Goal: Transaction & Acquisition: Purchase product/service

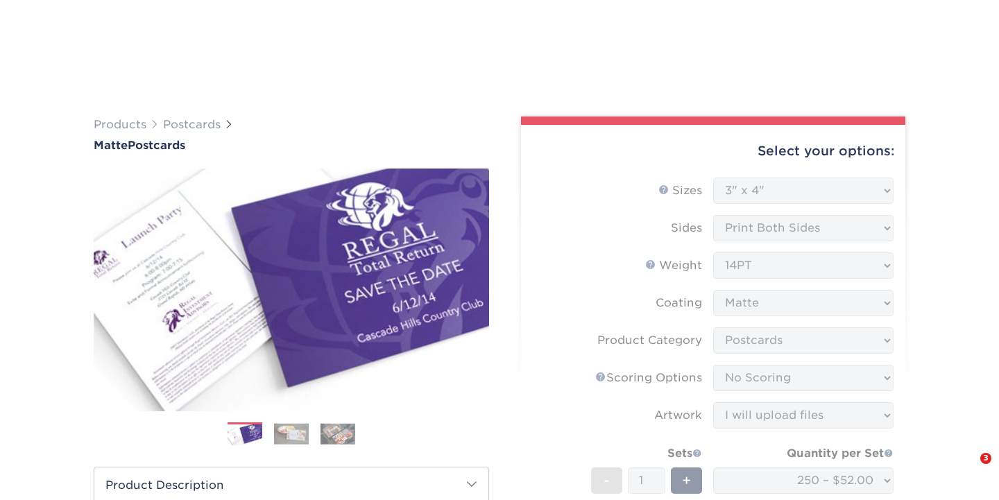
select select "3.00x4.00"
select select "9b7272e0-d6c8-4c3c-8e97-d3a1bcdab858"
select select "16ebe401-5398-422d-8cb0-f3adbb82deb5"
select select "upload"
select select "250 – $52.00"
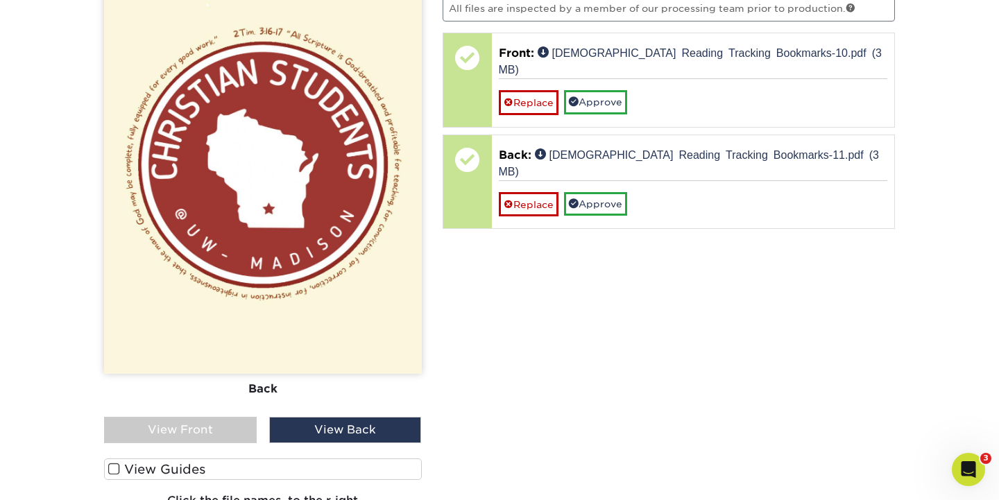
scroll to position [967, 0]
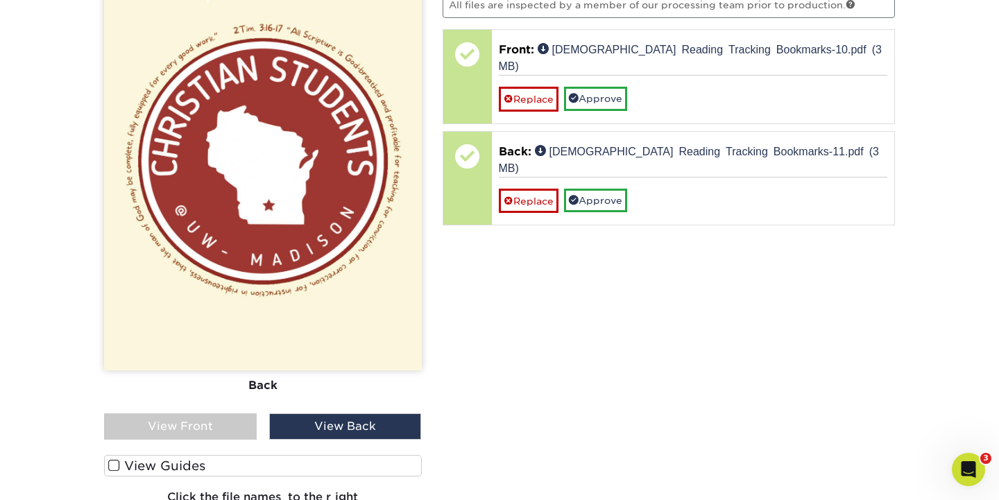
click at [237, 425] on div "View Front" at bounding box center [180, 427] width 153 height 26
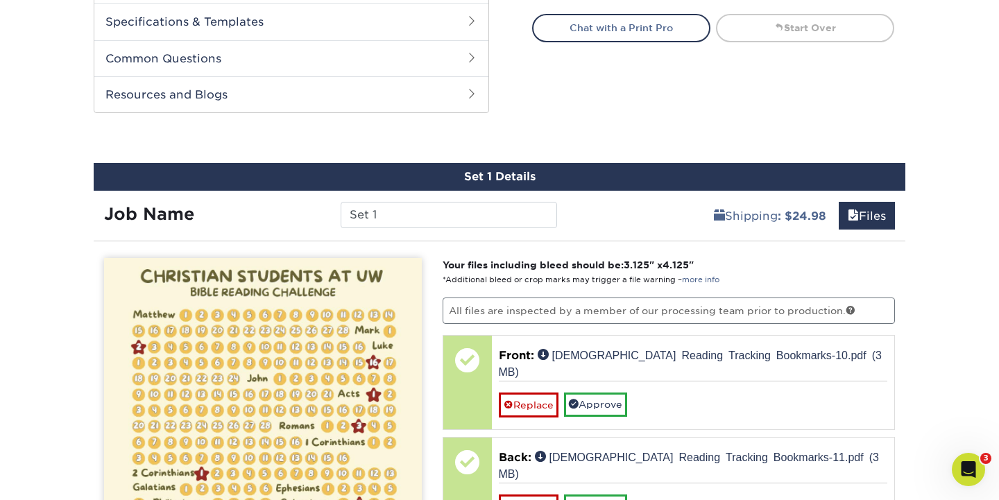
scroll to position [623, 0]
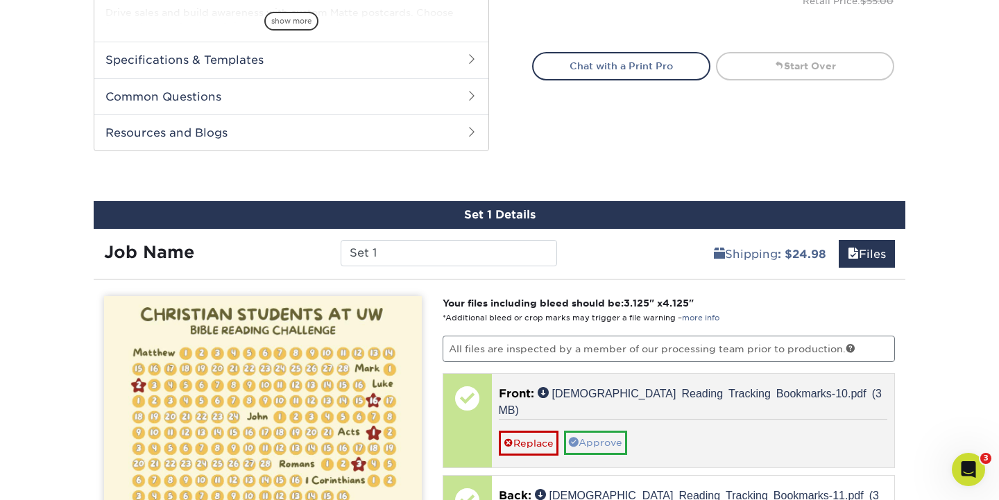
click at [607, 431] on link "Approve" at bounding box center [595, 443] width 63 height 24
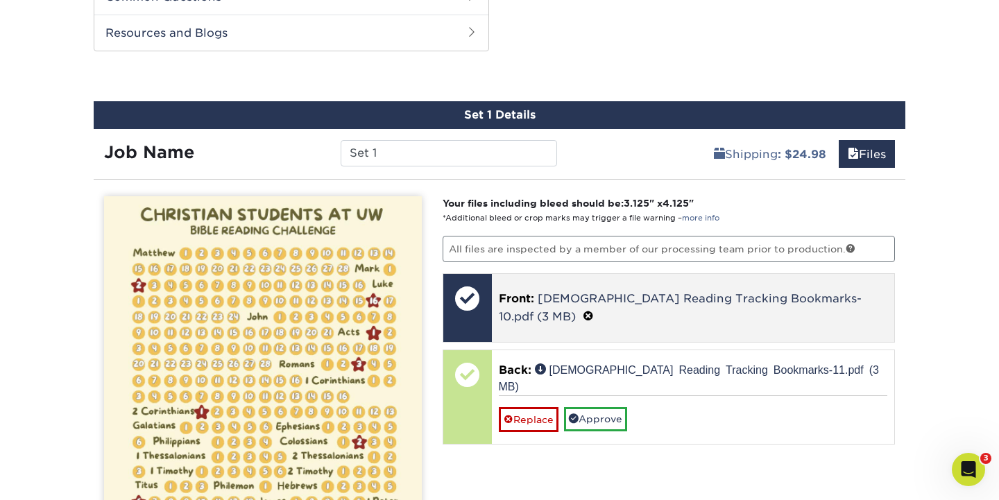
scroll to position [745, 0]
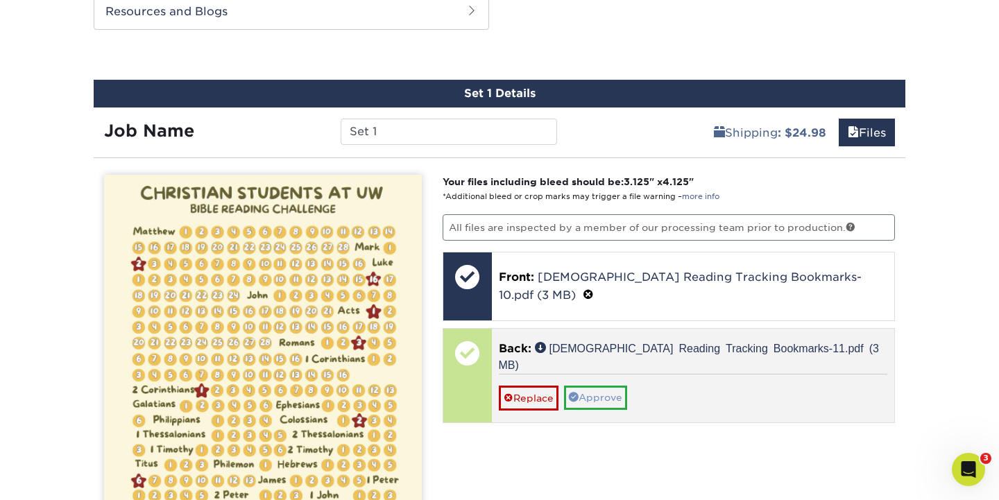
click at [609, 386] on link "Approve" at bounding box center [595, 398] width 63 height 24
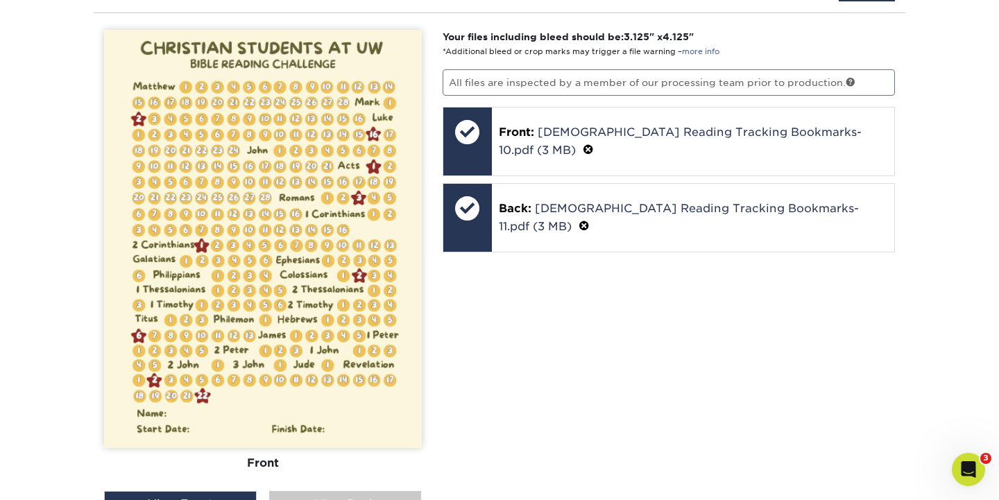
scroll to position [983, 0]
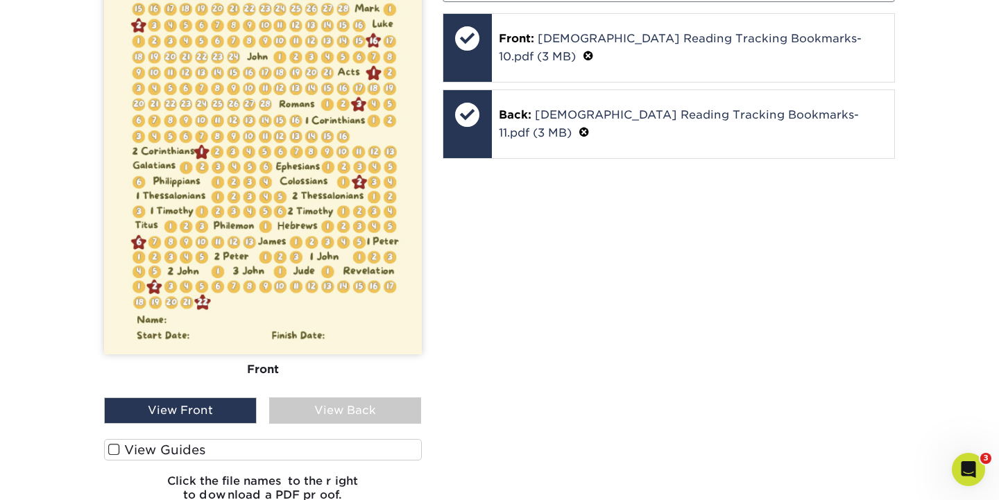
click at [347, 418] on div "View Back" at bounding box center [345, 411] width 153 height 26
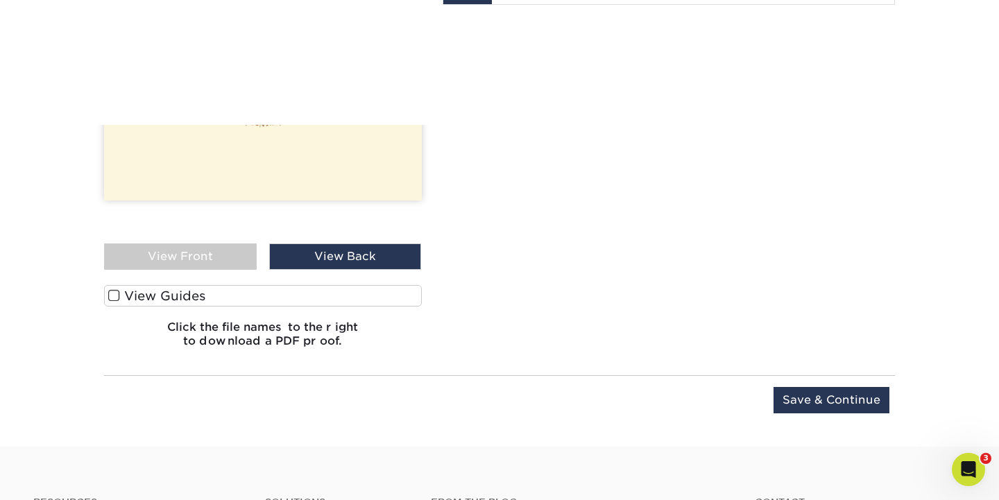
scroll to position [1149, 0]
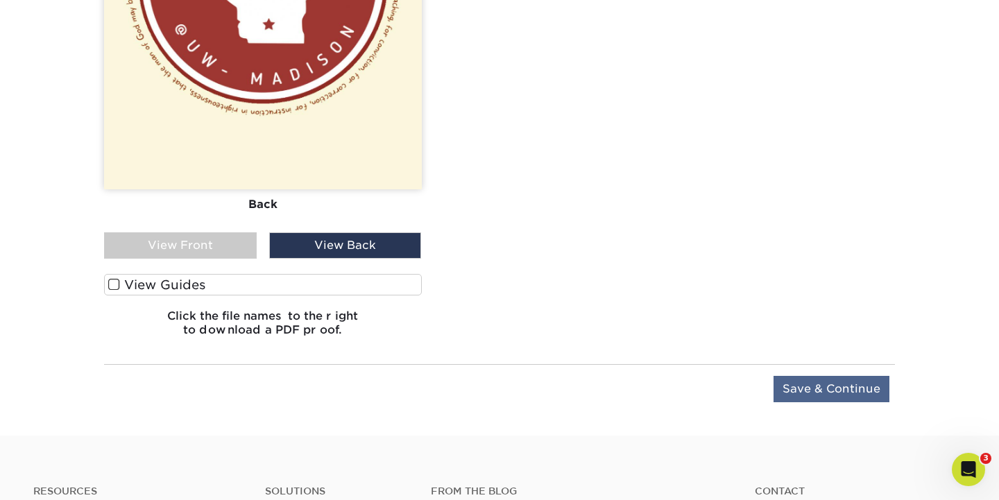
click at [844, 384] on input "Save & Continue" at bounding box center [832, 389] width 116 height 26
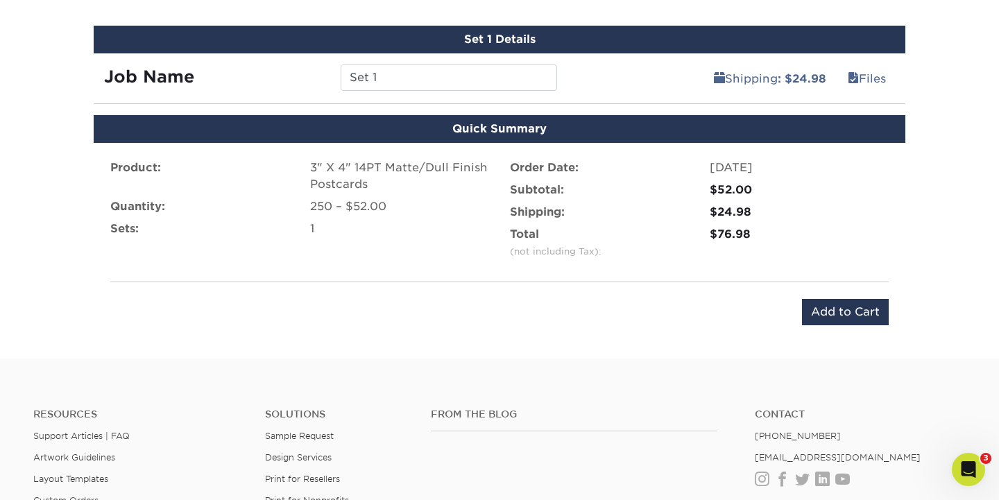
scroll to position [844, 0]
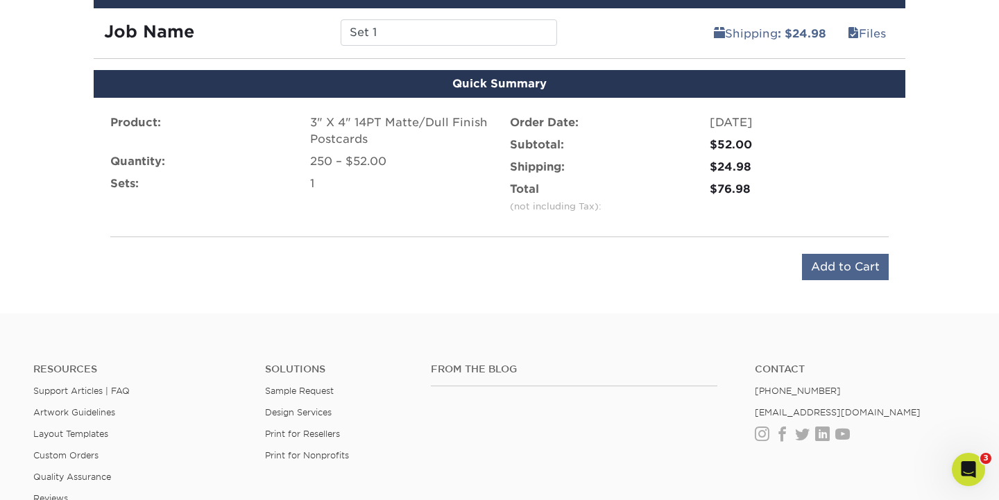
click at [858, 269] on input "Add to Cart" at bounding box center [845, 267] width 87 height 26
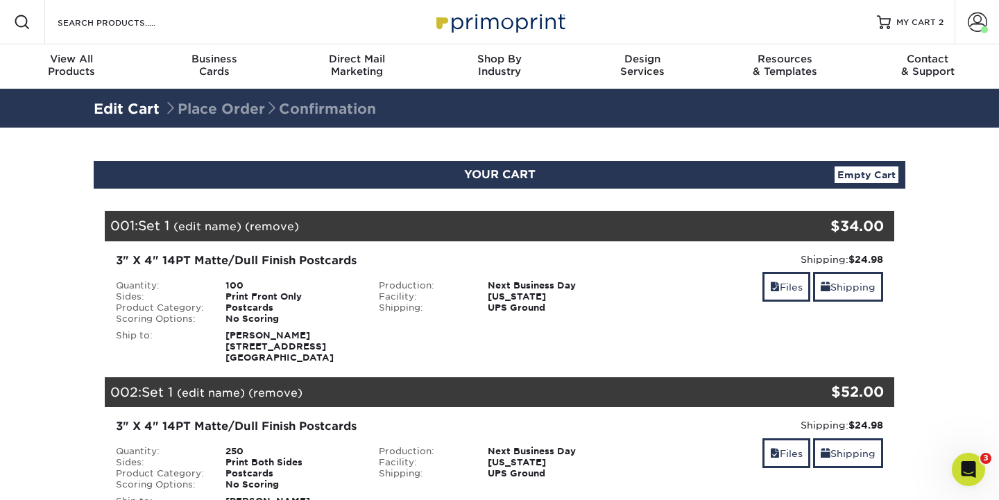
click at [286, 223] on link "(remove)" at bounding box center [272, 226] width 54 height 13
click at [526, 229] on link "Yes" at bounding box center [528, 226] width 19 height 13
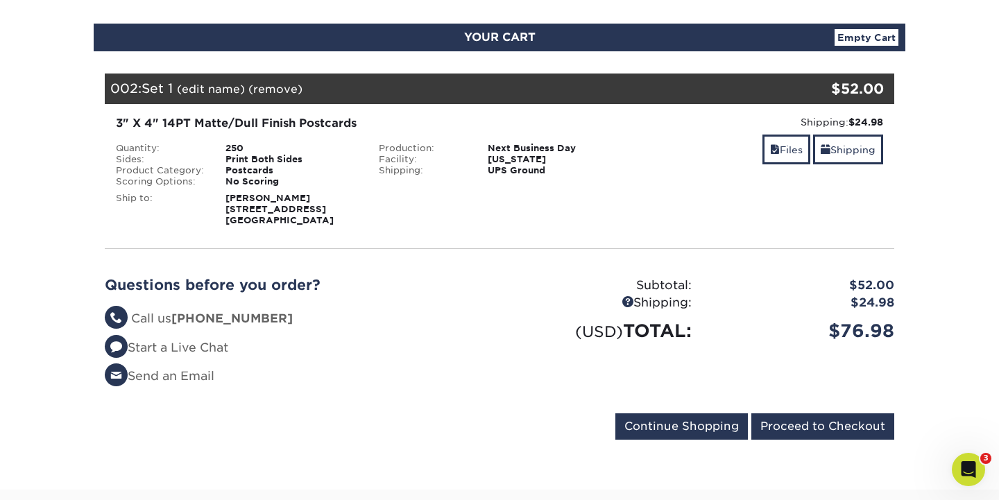
scroll to position [159, 0]
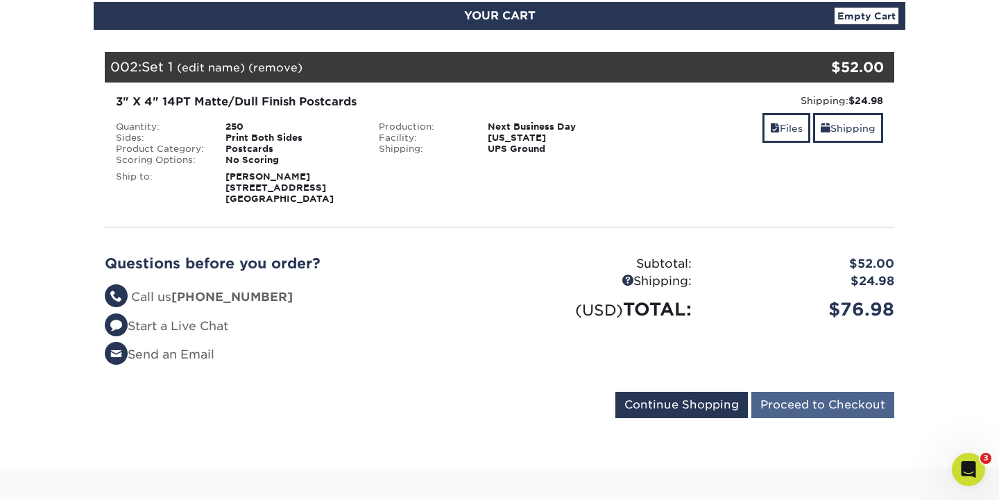
click at [833, 410] on input "Proceed to Checkout" at bounding box center [823, 405] width 143 height 26
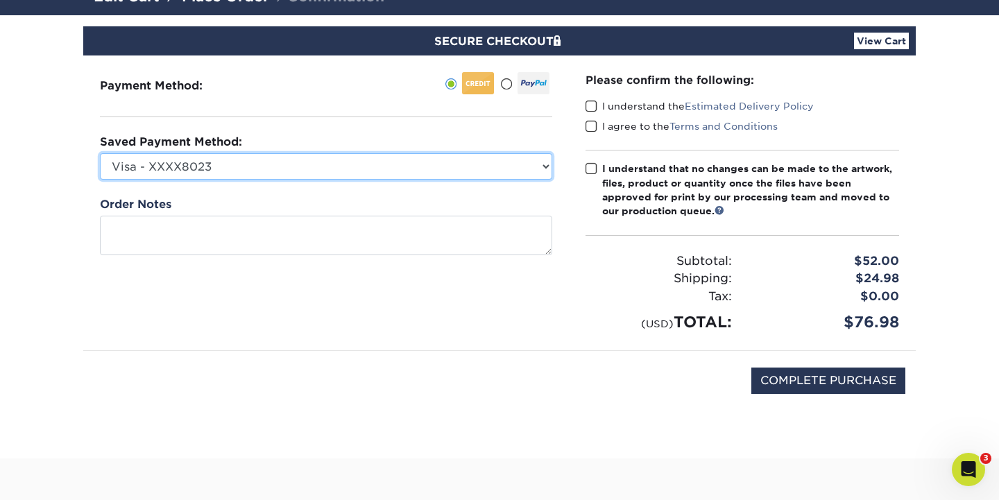
scroll to position [121, 0]
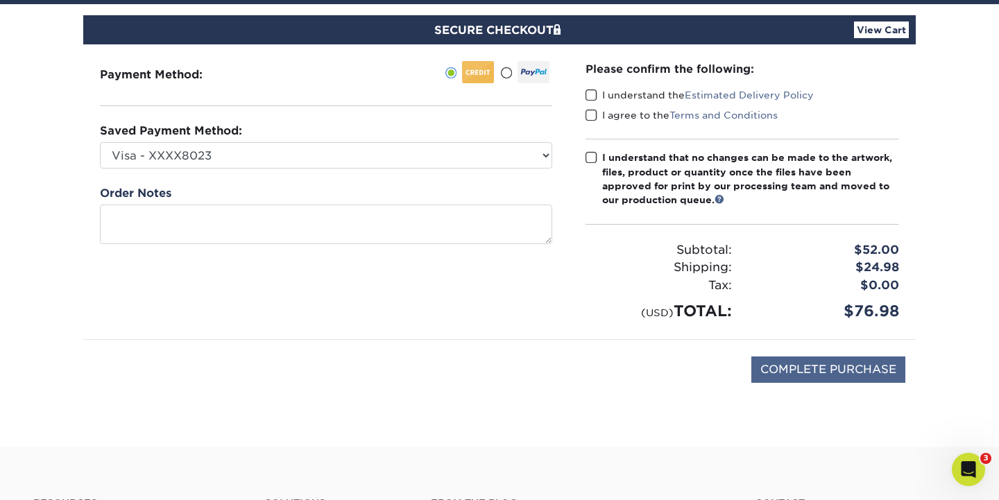
click at [800, 368] on input "COMPLETE PURCHASE" at bounding box center [829, 370] width 154 height 26
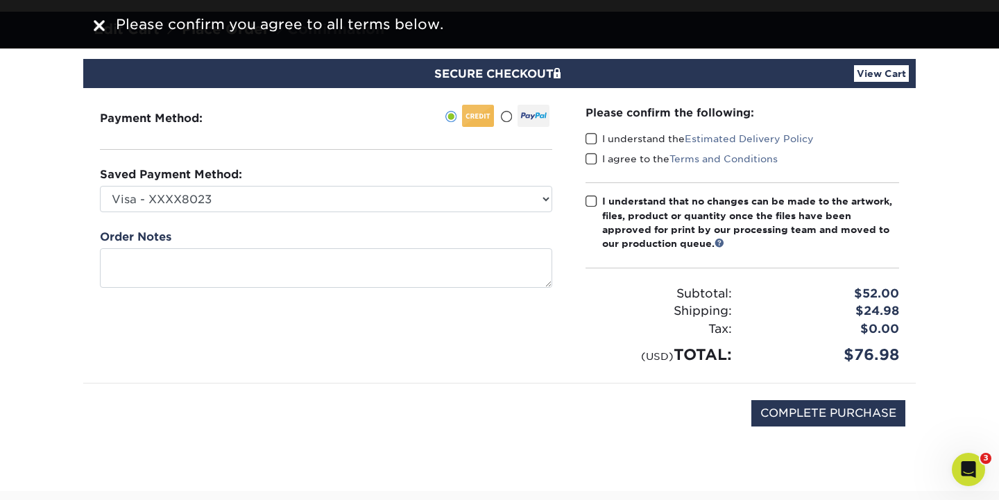
scroll to position [63, 0]
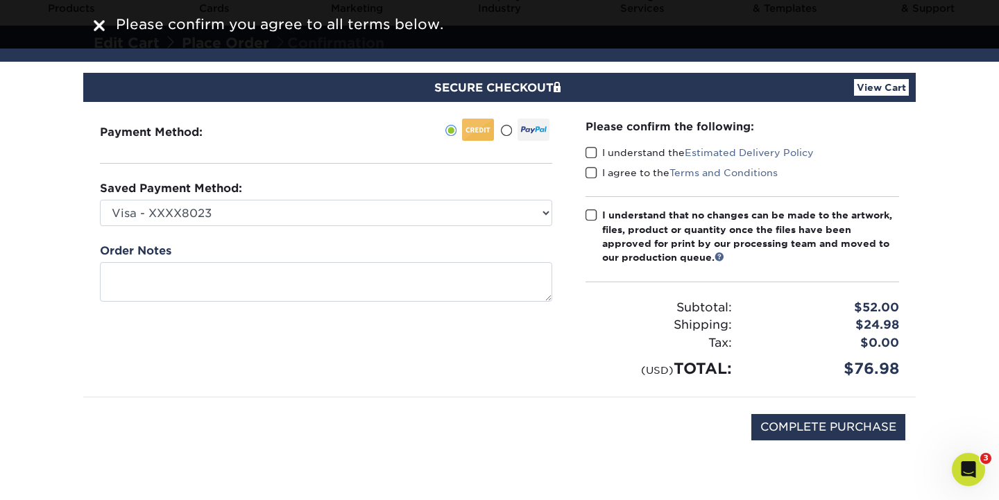
click at [591, 158] on span at bounding box center [592, 152] width 12 height 13
click at [0, 0] on input "I understand the Estimated Delivery Policy" at bounding box center [0, 0] width 0 height 0
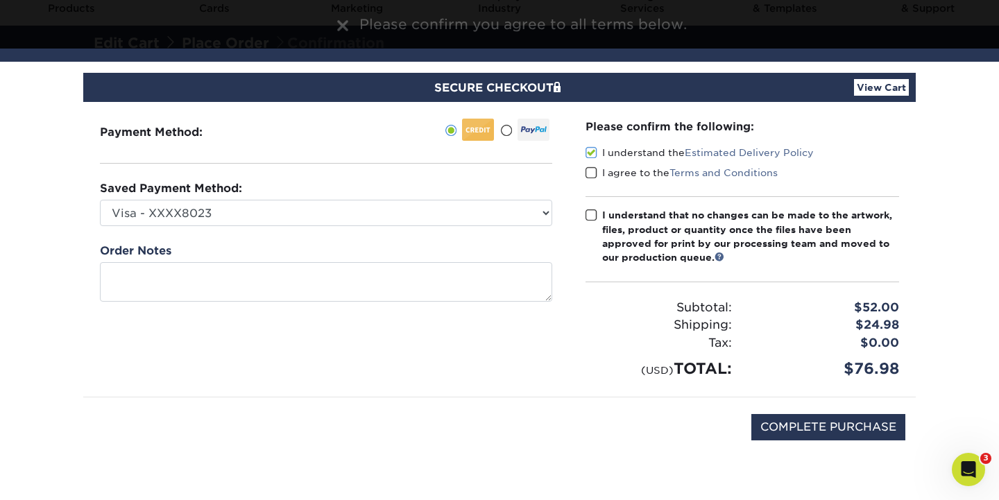
click at [592, 168] on span at bounding box center [592, 173] width 12 height 13
click at [0, 0] on input "I agree to the Terms and Conditions" at bounding box center [0, 0] width 0 height 0
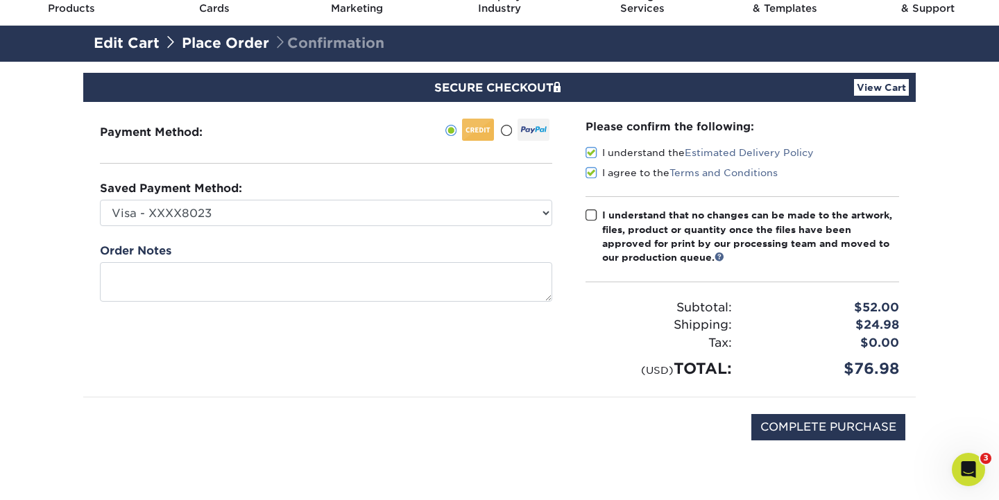
click at [594, 211] on span at bounding box center [592, 215] width 12 height 13
click at [0, 0] on input "I understand that no changes can be made to the artwork, files, product or quan…" at bounding box center [0, 0] width 0 height 0
click at [831, 419] on input "COMPLETE PURCHASE" at bounding box center [829, 427] width 154 height 26
type input "PROCESSING, PLEASE WAIT..."
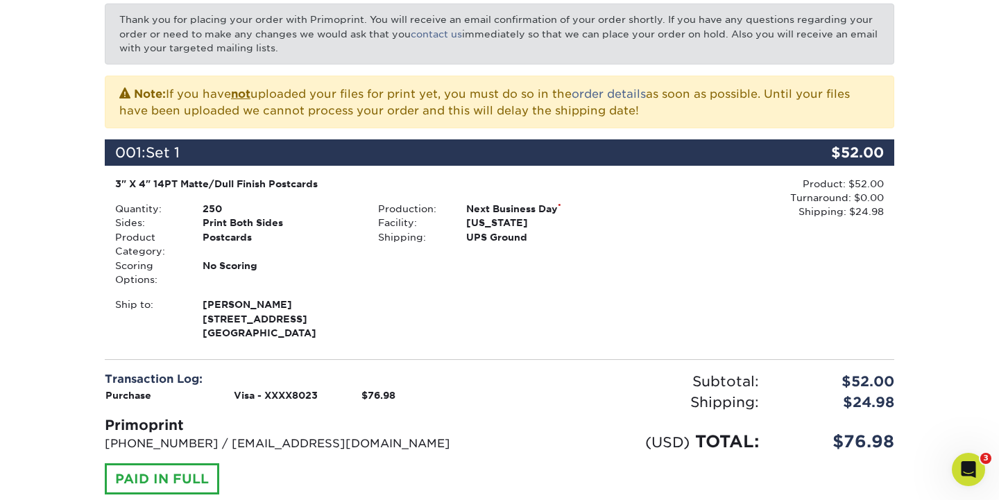
scroll to position [333, 0]
